Goal: Task Accomplishment & Management: Manage account settings

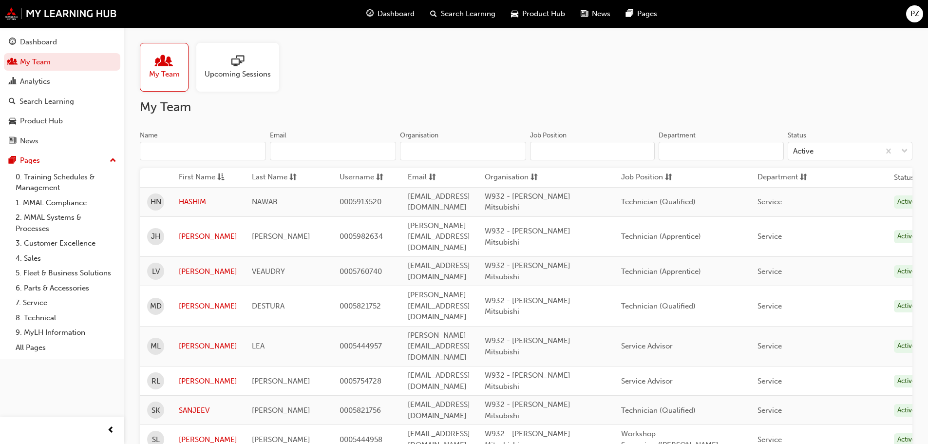
click at [915, 11] on span "PZ" at bounding box center [915, 13] width 9 height 11
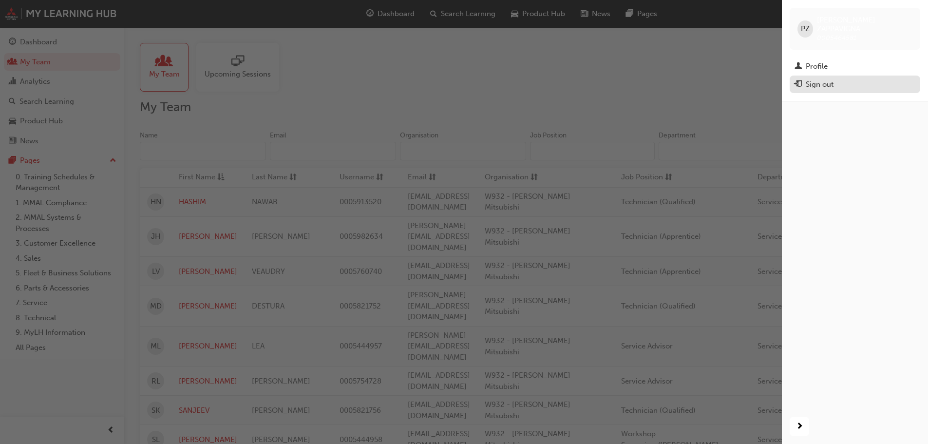
click at [821, 79] on div "Sign out" at bounding box center [820, 84] width 28 height 11
